Goal: Obtain resource: Download file/media

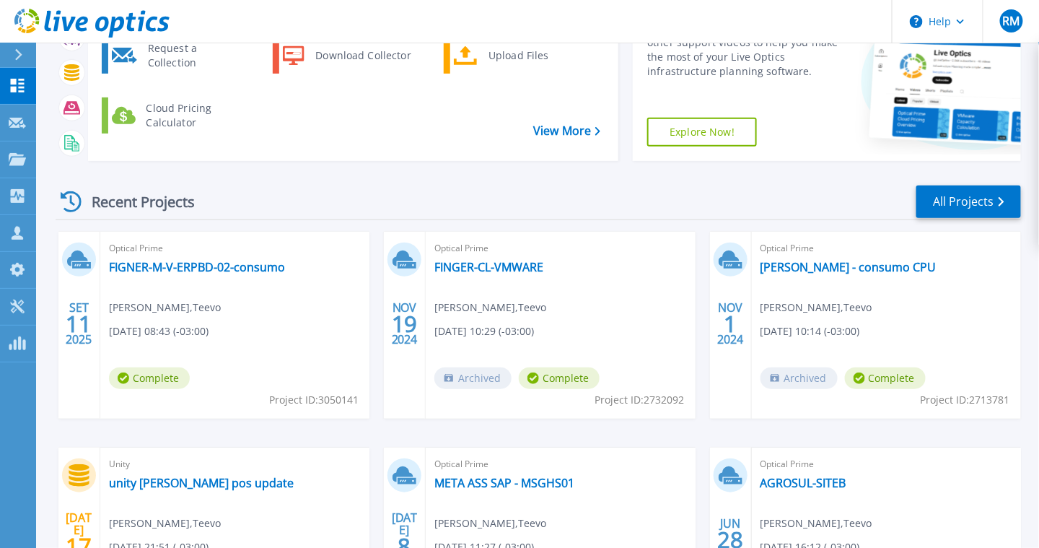
scroll to position [144, 0]
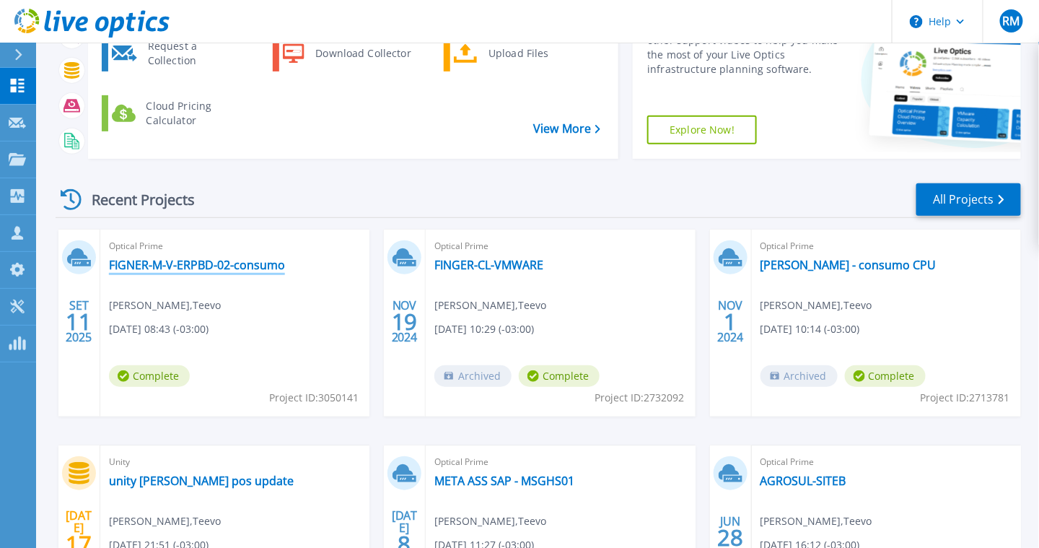
click at [190, 269] on link "FIGNER-M-V-ERPBD-02-consumo" at bounding box center [197, 265] width 176 height 14
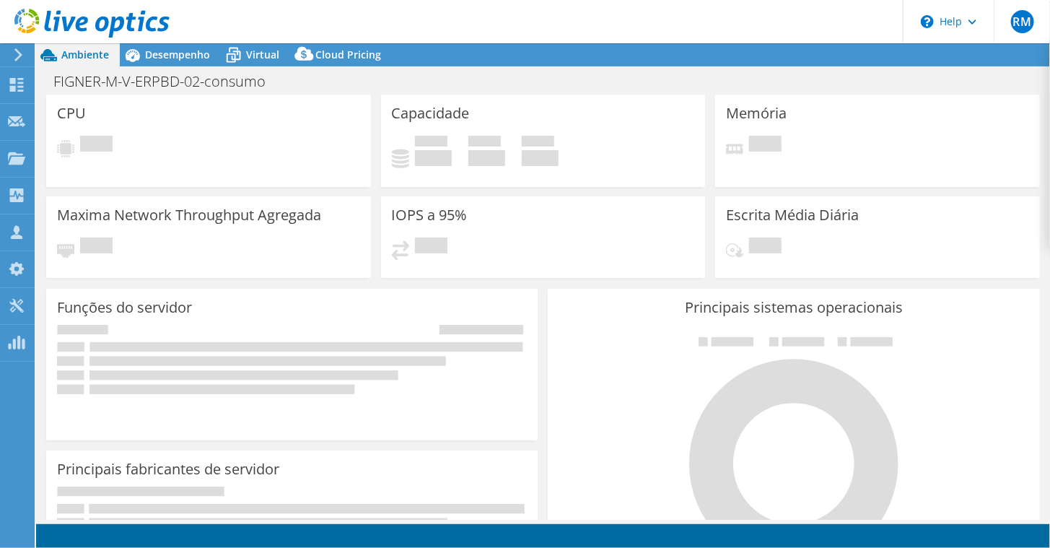
select select "USD"
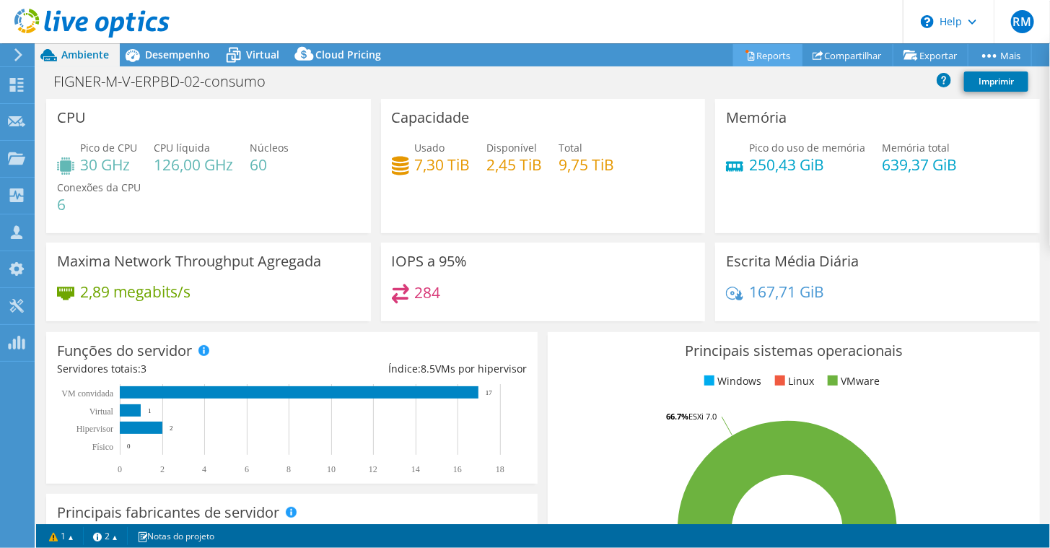
click at [748, 53] on link "Reports" at bounding box center [767, 55] width 69 height 22
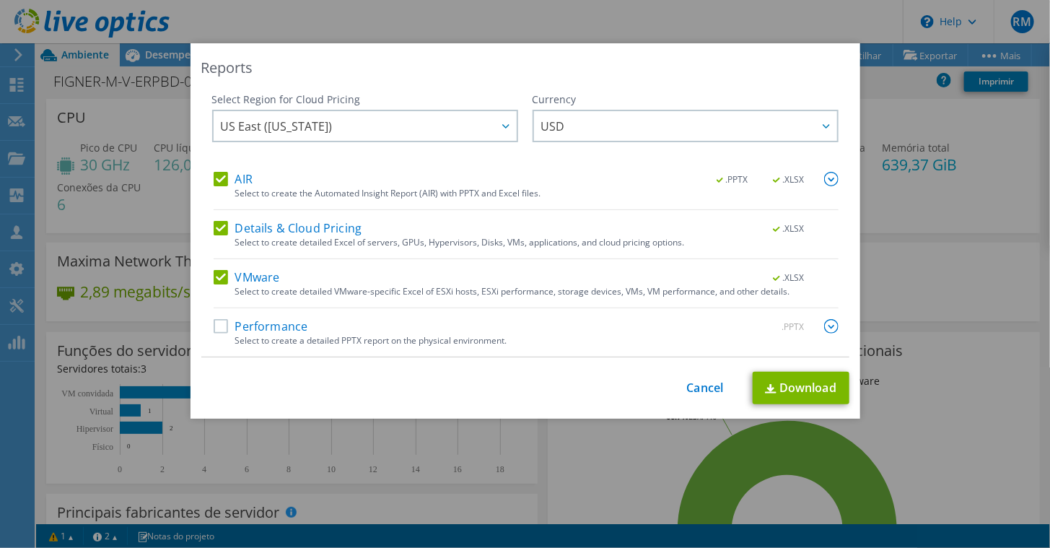
click at [216, 328] on label "Performance" at bounding box center [261, 326] width 95 height 14
click at [0, 0] on input "Performance" at bounding box center [0, 0] width 0 height 0
click at [216, 226] on label "Details & Cloud Pricing" at bounding box center [288, 228] width 149 height 14
click at [0, 0] on input "Details & Cloud Pricing" at bounding box center [0, 0] width 0 height 0
click at [459, 117] on span "US East (Virginia)" at bounding box center [369, 126] width 296 height 30
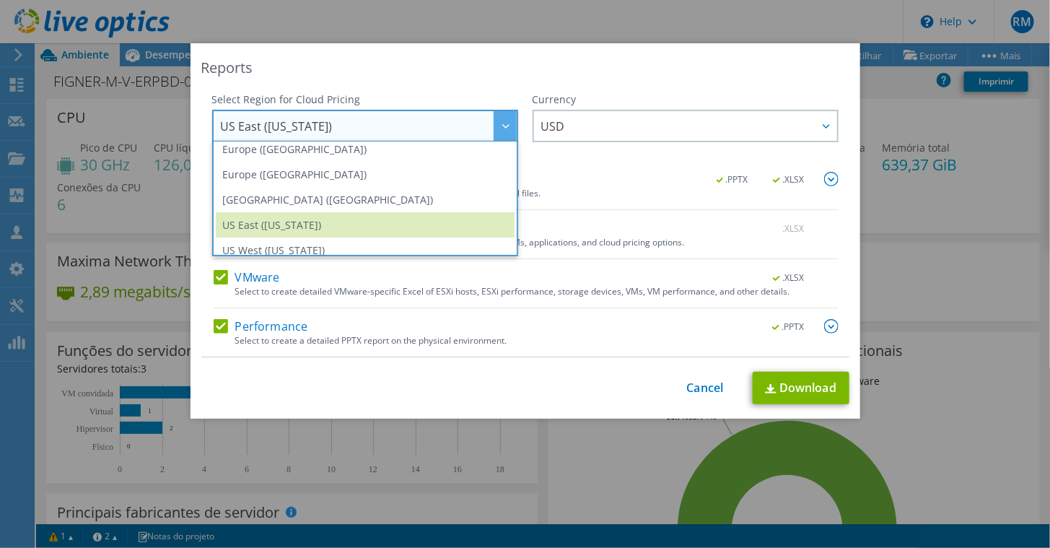
scroll to position [194, 0]
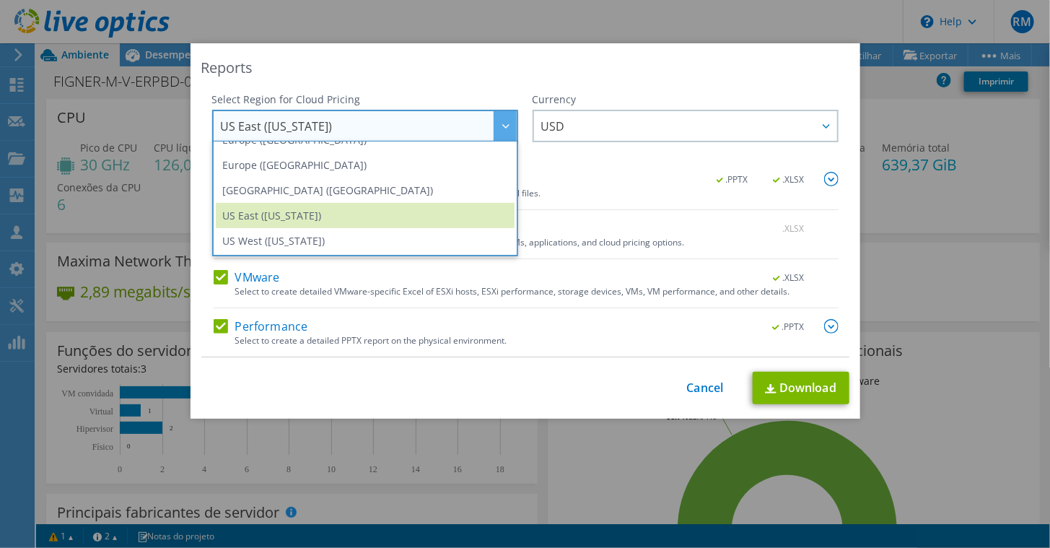
click at [824, 174] on img at bounding box center [831, 179] width 14 height 14
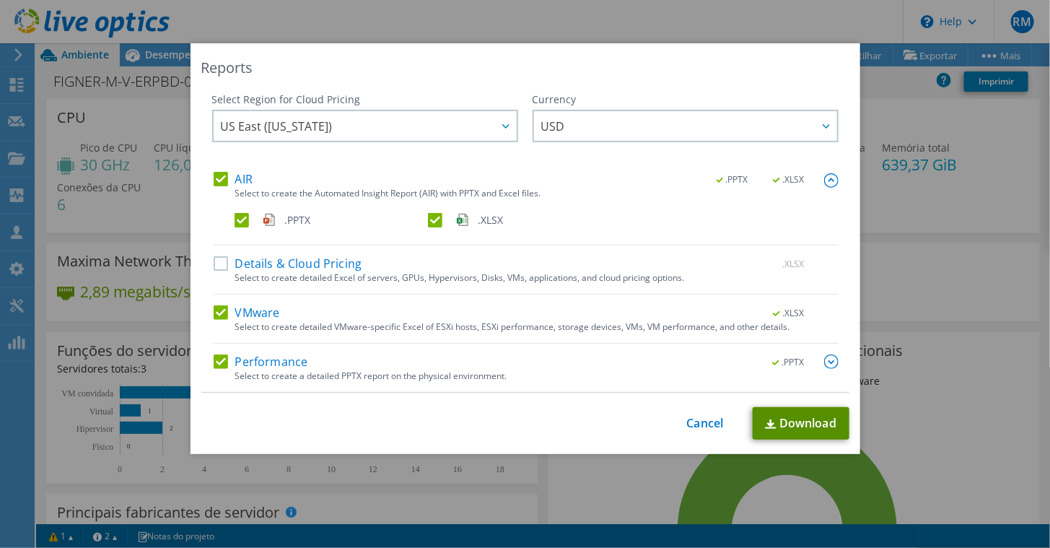
click at [778, 420] on link "Download" at bounding box center [801, 423] width 97 height 32
click at [965, 225] on div "Reports Select Region for Cloud Pricing Asia Pacific (Hong Kong) Asia Pacific (…" at bounding box center [525, 273] width 1050 height 461
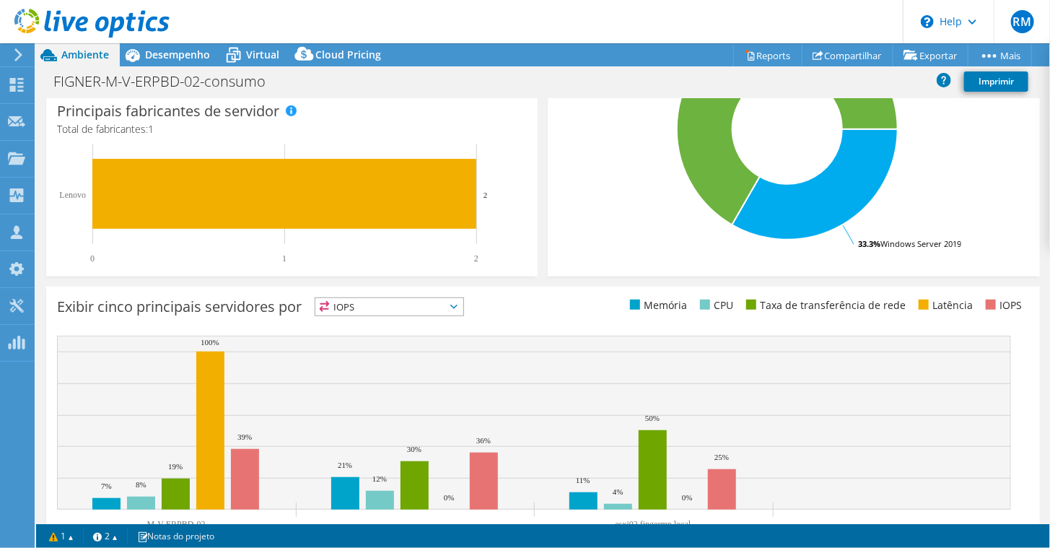
scroll to position [454, 0]
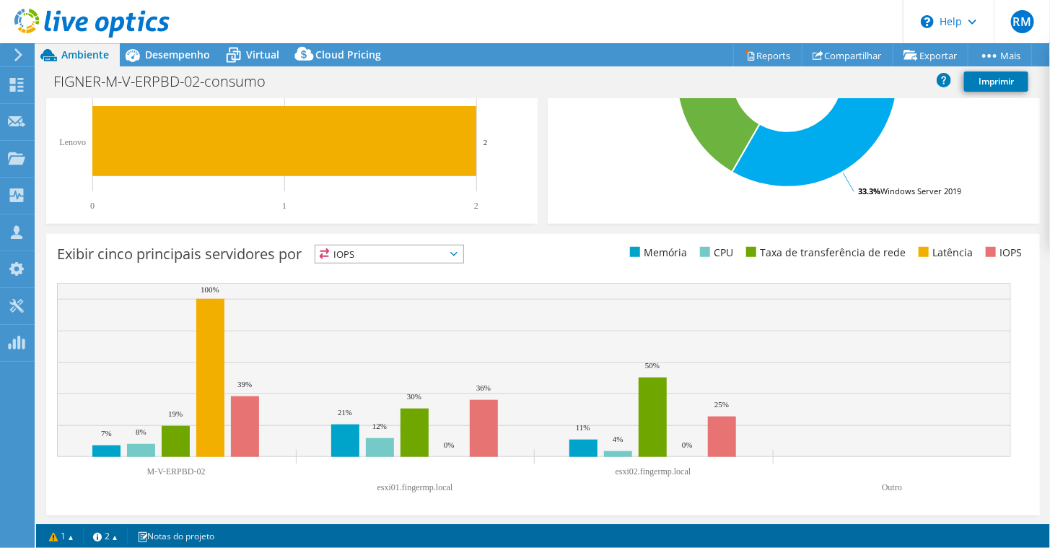
click at [404, 248] on span "IOPS" at bounding box center [389, 253] width 148 height 17
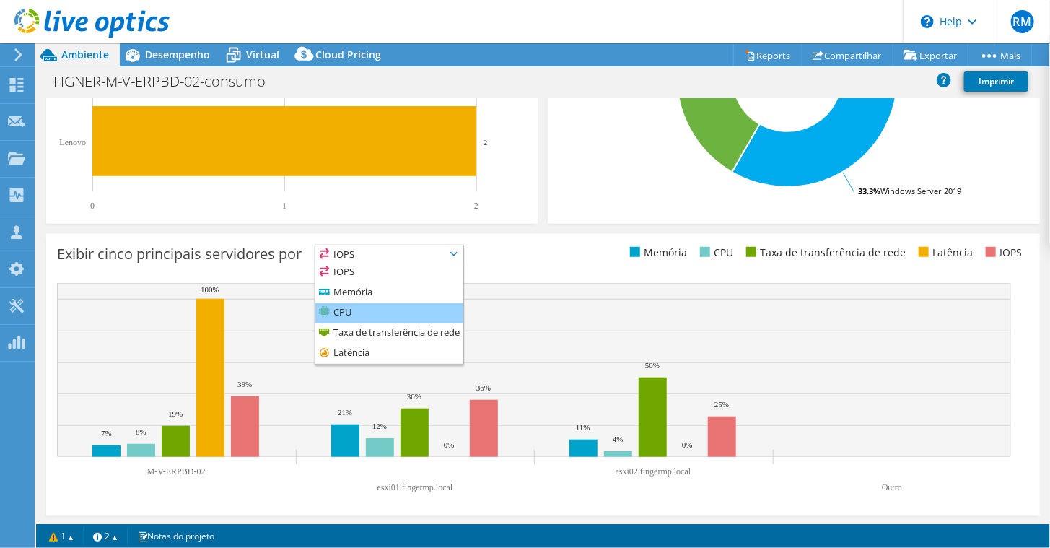
click at [336, 306] on li "CPU" at bounding box center [389, 313] width 148 height 20
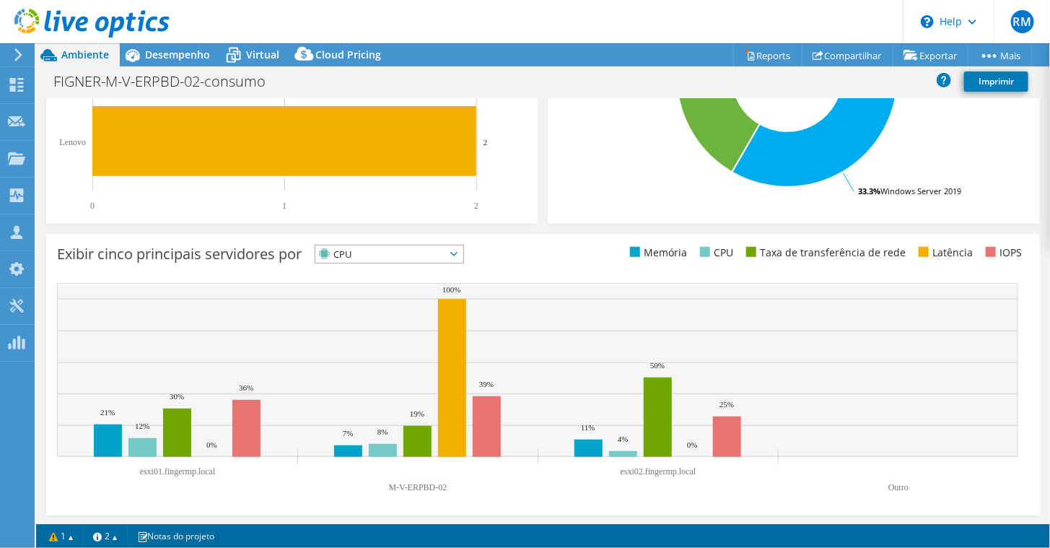
click at [445, 257] on span "CPU" at bounding box center [380, 253] width 130 height 17
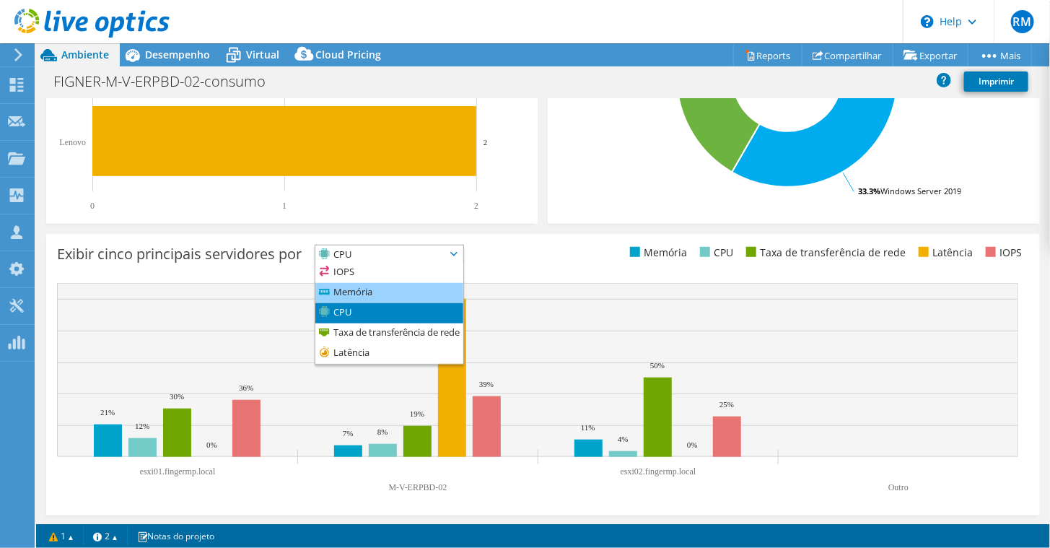
click at [382, 287] on li "Memória" at bounding box center [389, 293] width 148 height 20
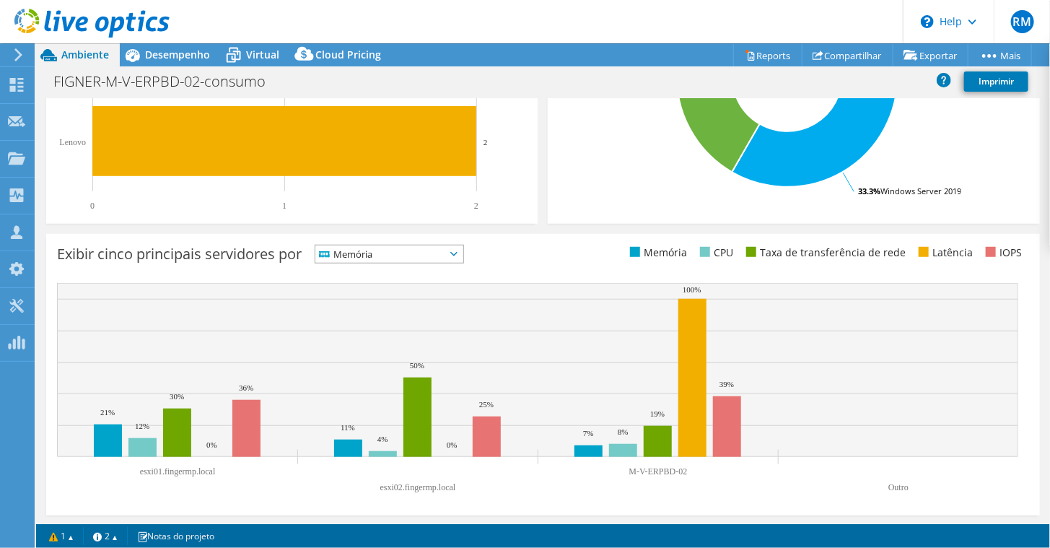
click at [429, 245] on span "Memória" at bounding box center [380, 253] width 130 height 17
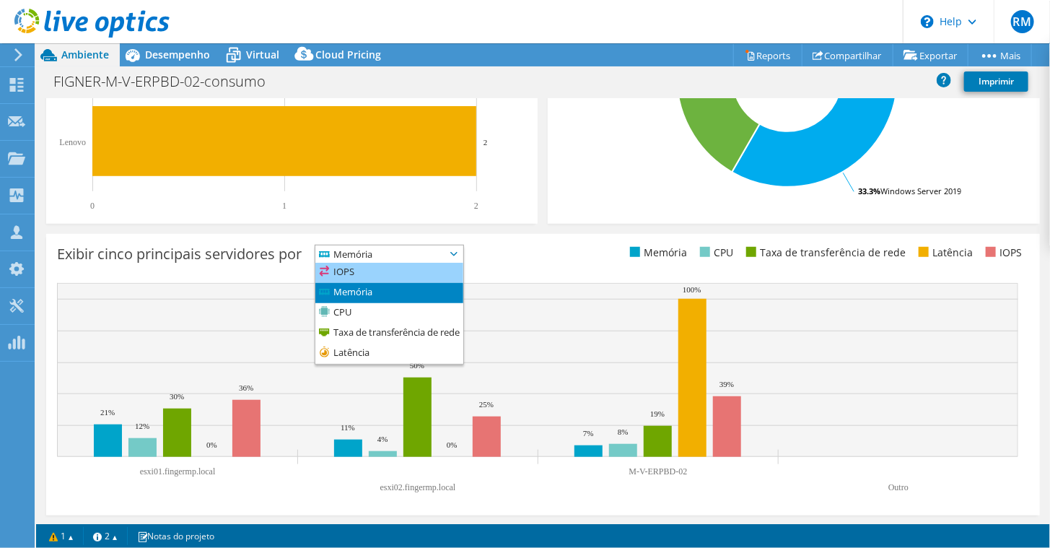
click at [390, 267] on li "IOPS" at bounding box center [389, 273] width 148 height 20
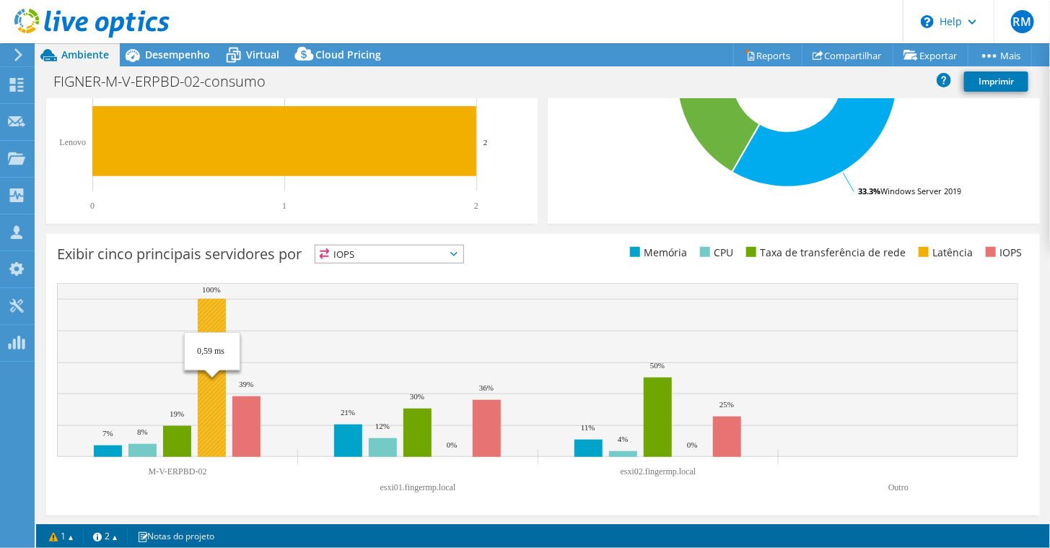
click at [215, 310] on rect at bounding box center [212, 378] width 28 height 158
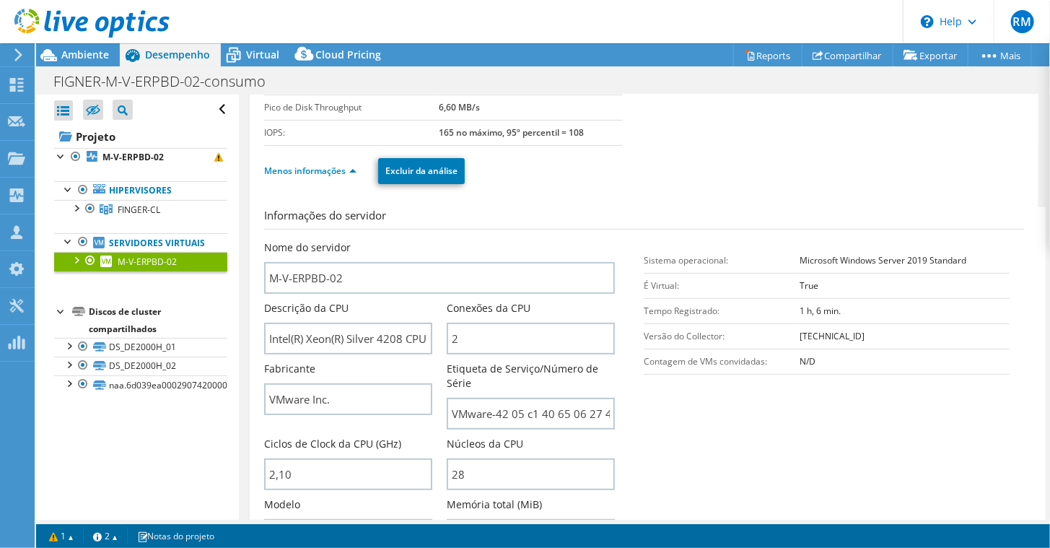
scroll to position [0, 0]
